Goal: Download file/media

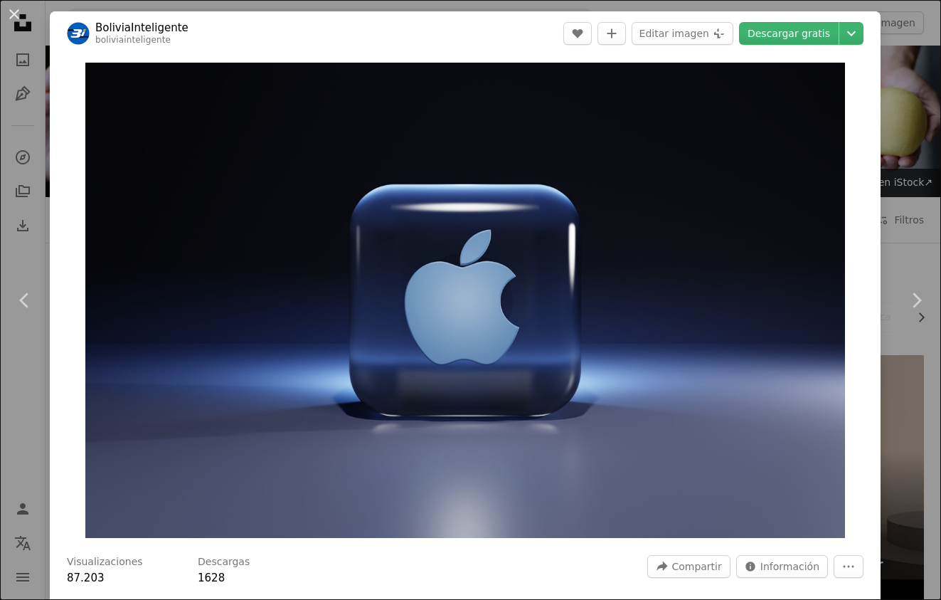
scroll to position [1087, 0]
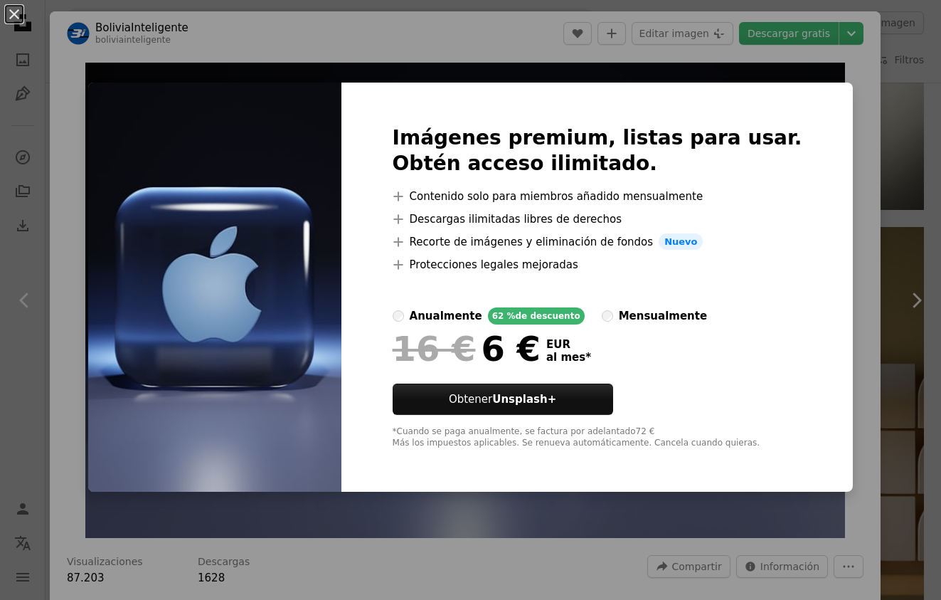
click at [834, 198] on div "An X shape Imágenes premium, listas para usar. Obtén acceso ilimitado. A plus s…" at bounding box center [470, 300] width 941 height 600
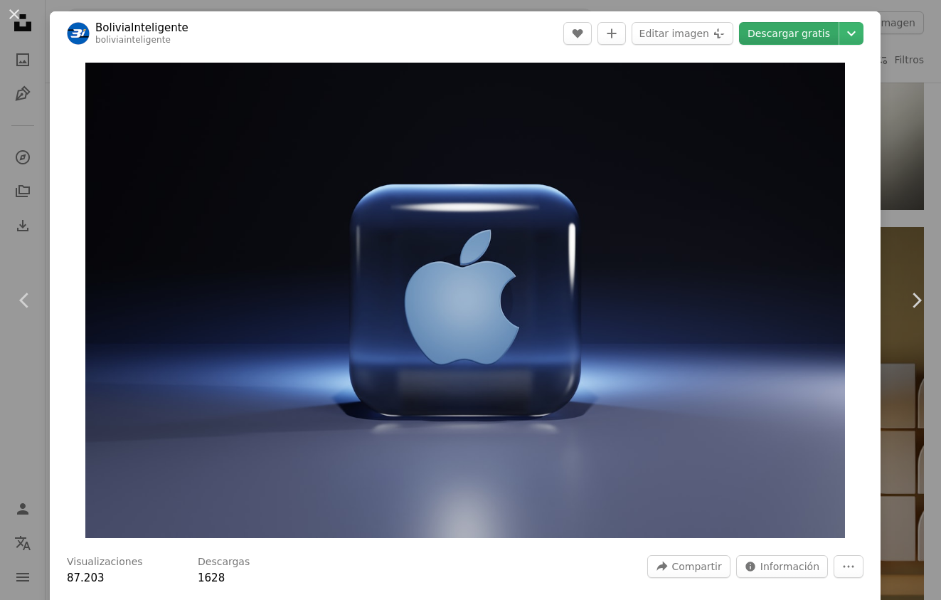
click at [794, 33] on link "Descargar gratis" at bounding box center [789, 33] width 100 height 23
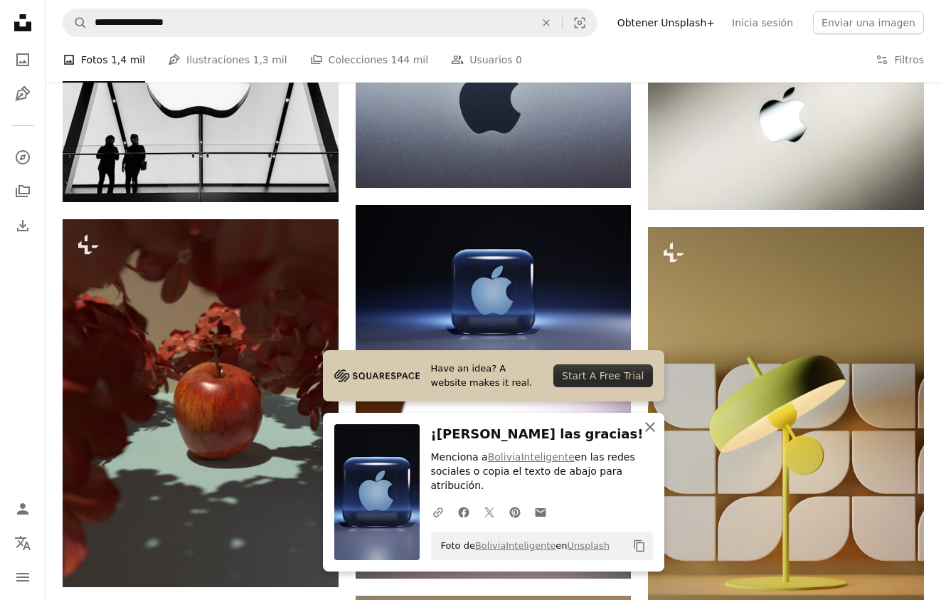
click at [656, 430] on icon "An X shape" at bounding box center [650, 426] width 17 height 17
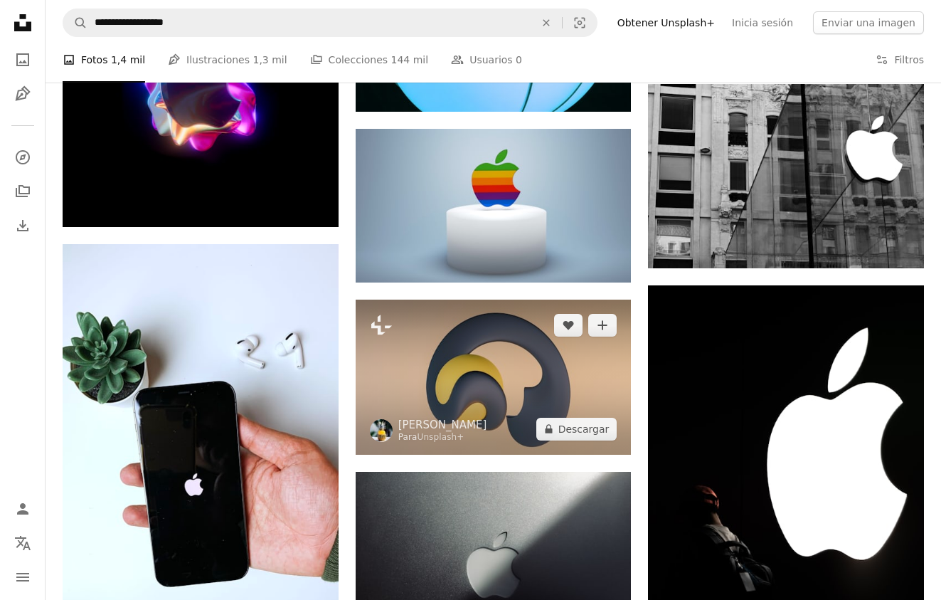
scroll to position [3991, 0]
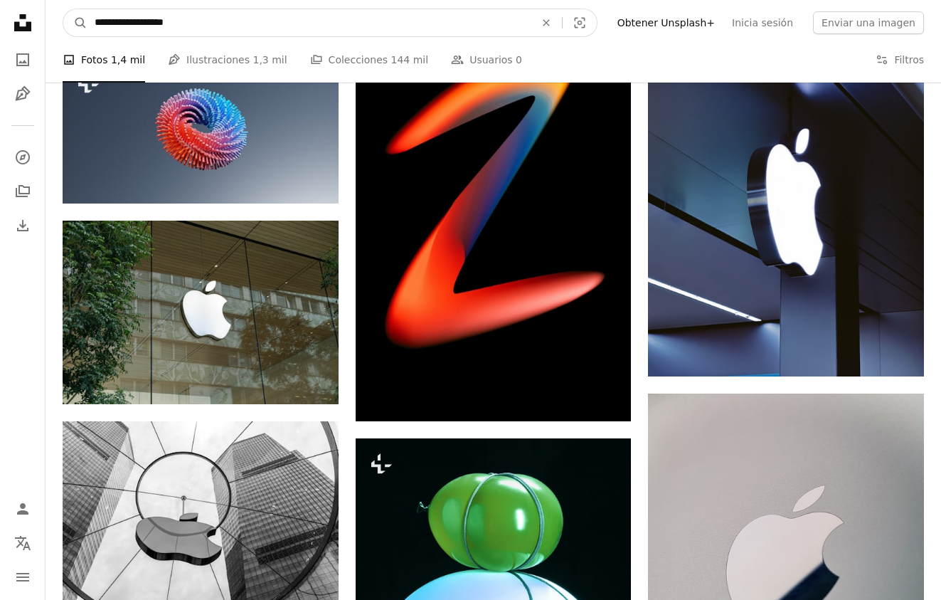
click at [264, 21] on input "**********" at bounding box center [308, 22] width 443 height 27
type input "**********"
click at [75, 23] on button "A magnifying glass" at bounding box center [75, 22] width 24 height 27
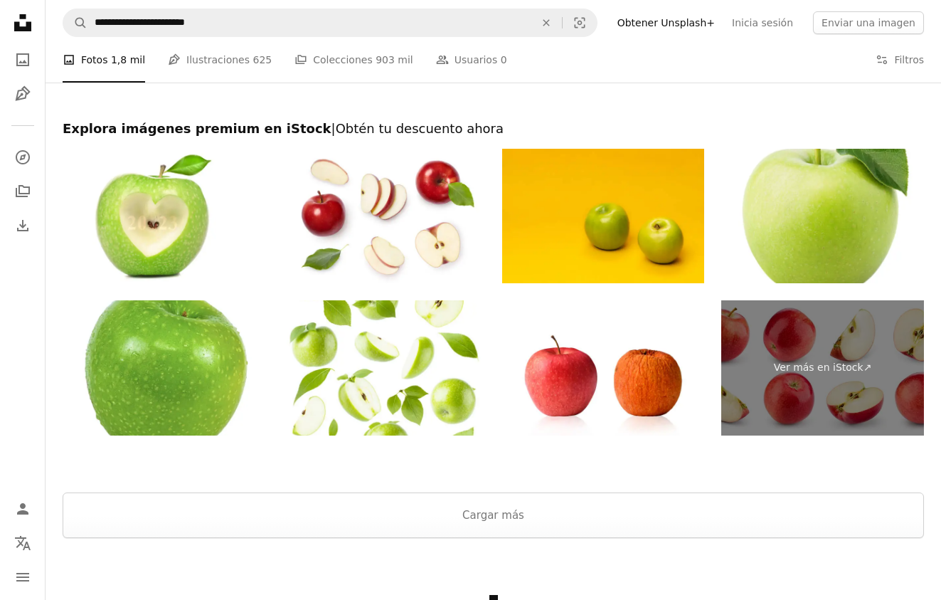
scroll to position [2465, 0]
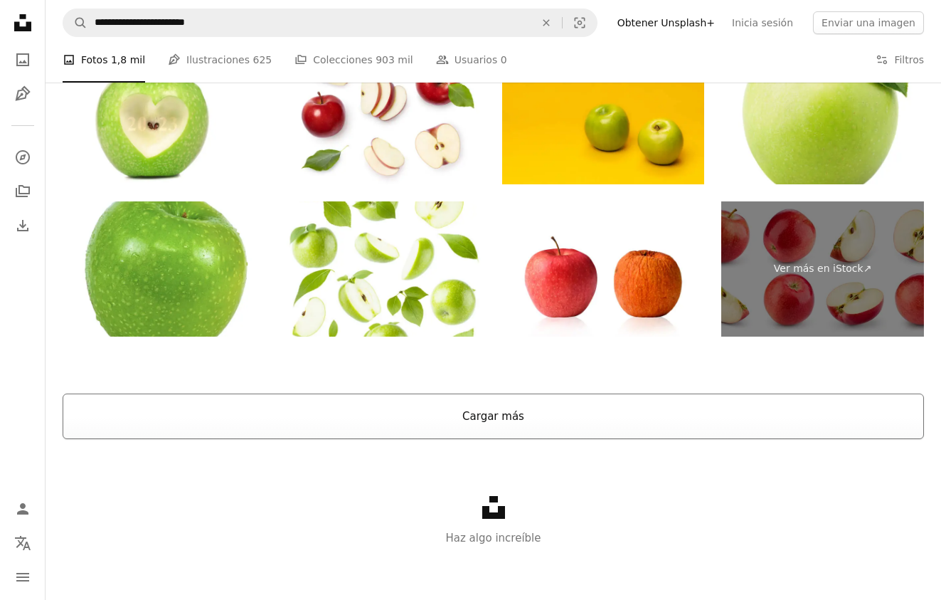
click at [449, 411] on button "Cargar más" at bounding box center [493, 416] width 861 height 46
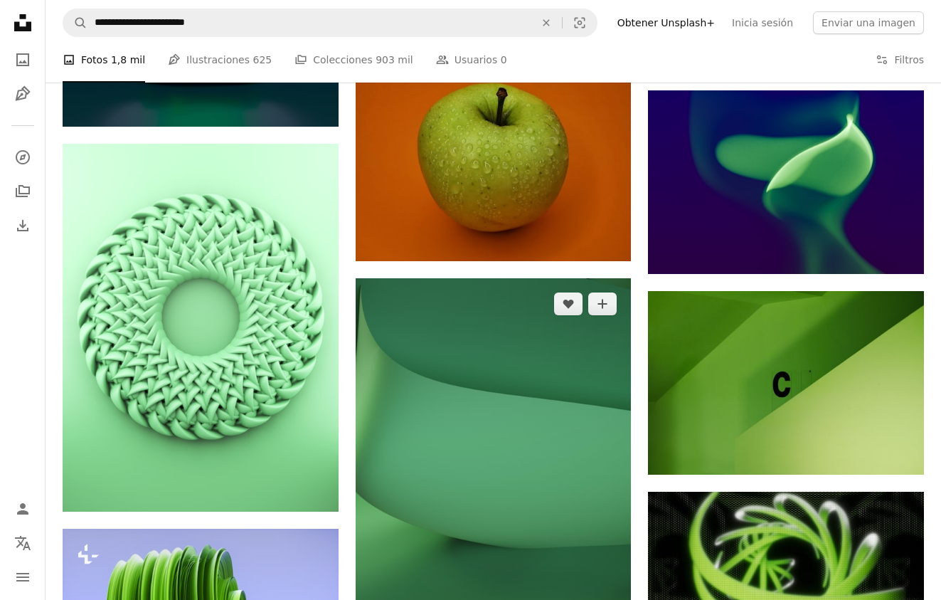
scroll to position [10645, 0]
